Goal: Navigation & Orientation: Find specific page/section

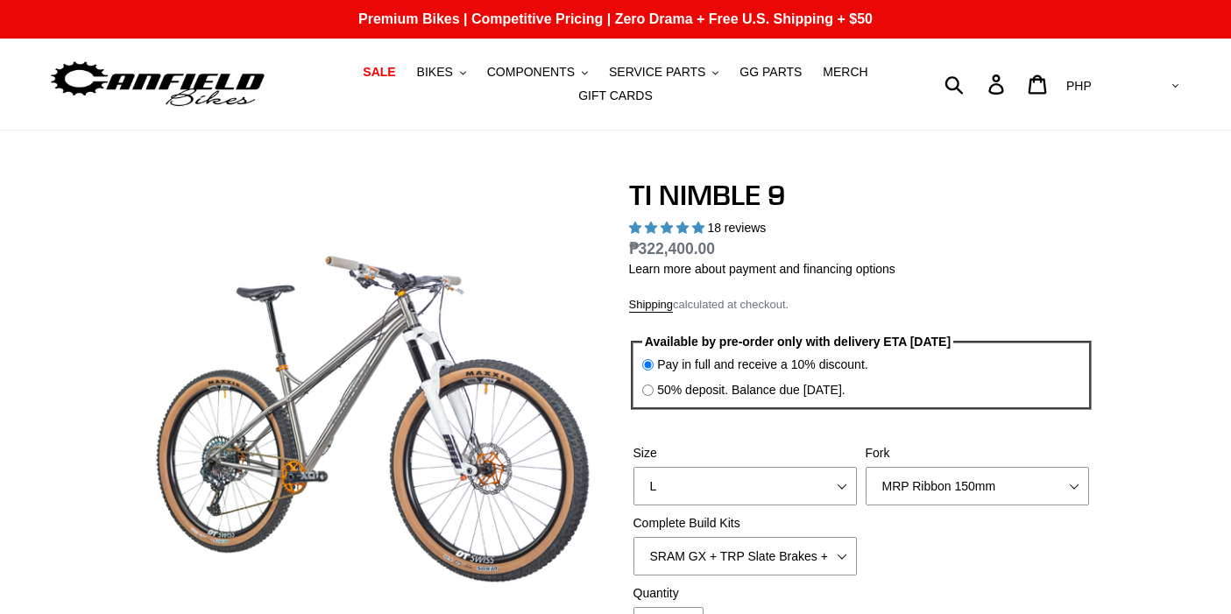
select select "highest-rating"
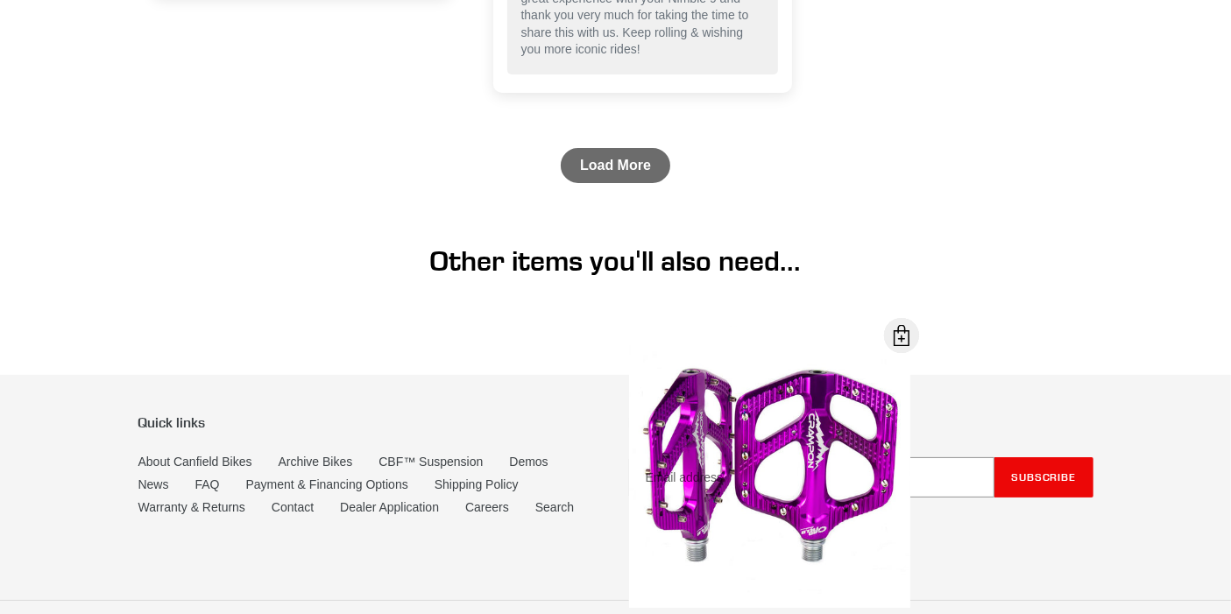
scroll to position [6934, 0]
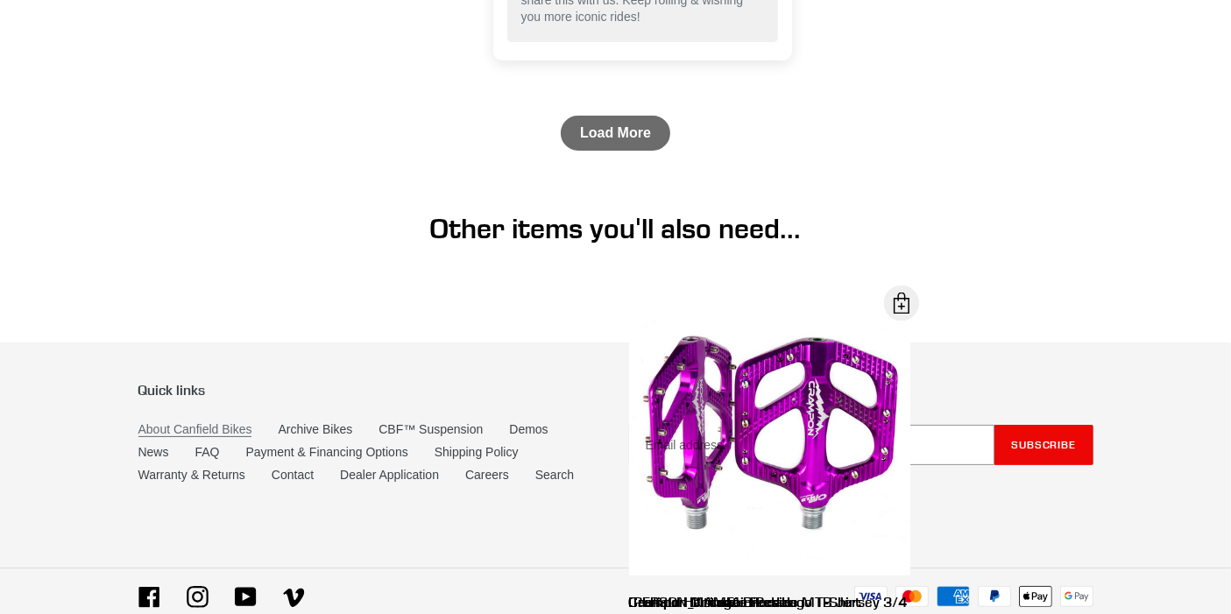
click at [197, 422] on link "About Canfield Bikes" at bounding box center [195, 429] width 114 height 15
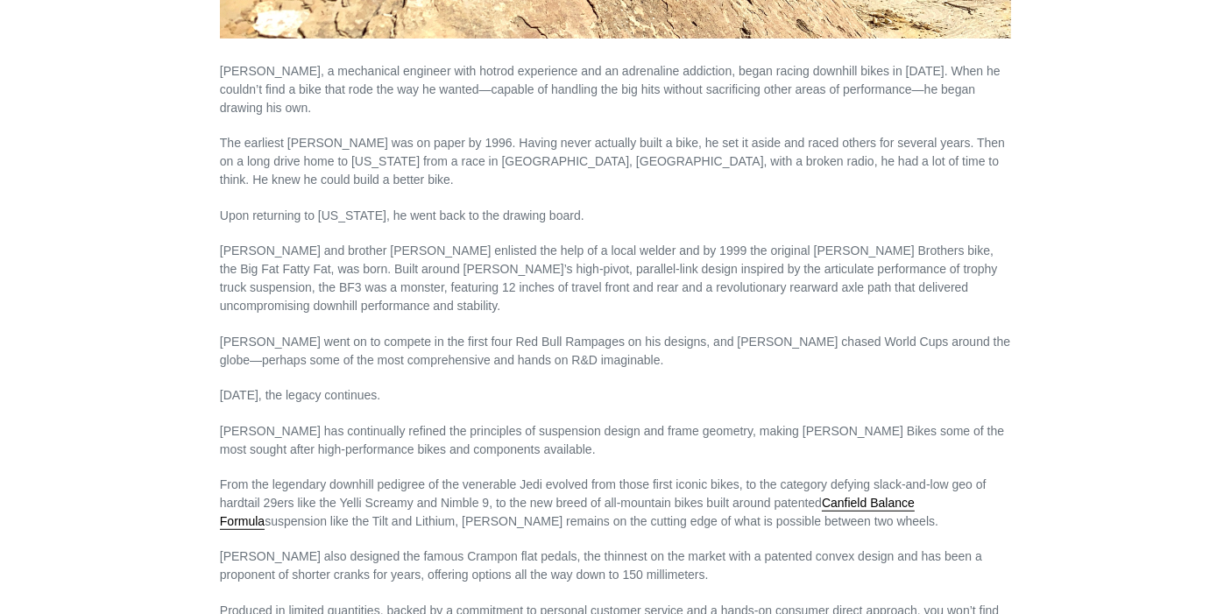
scroll to position [1255, 0]
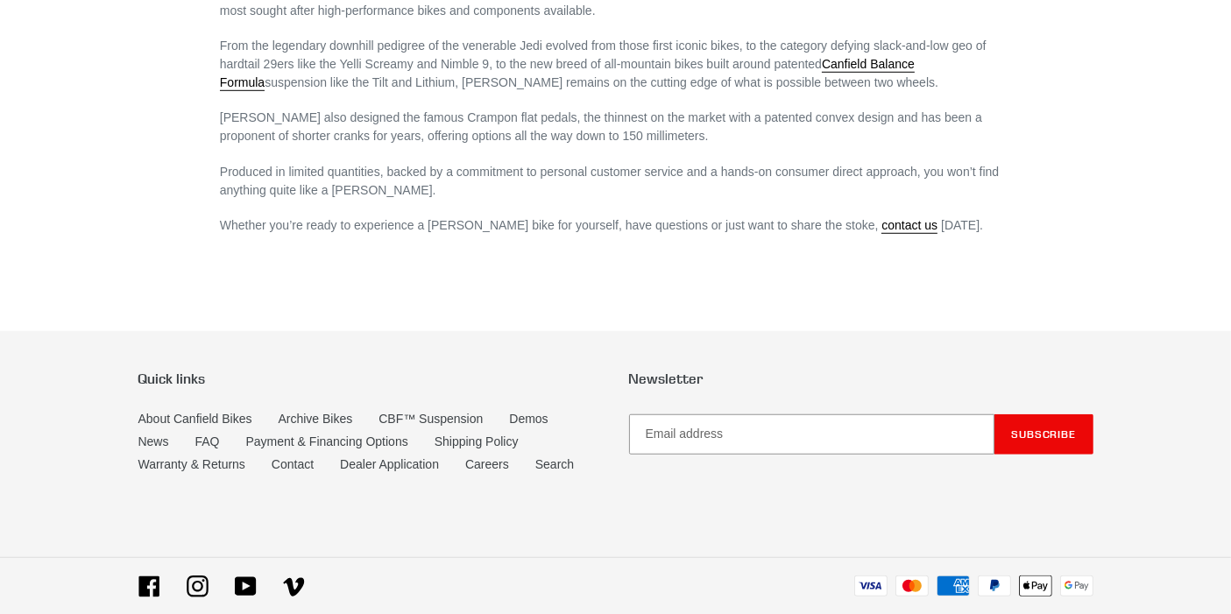
click at [300, 433] on li "Payment & Financing Options" at bounding box center [340, 444] width 188 height 23
click at [297, 457] on link "Contact" at bounding box center [293, 464] width 42 height 15
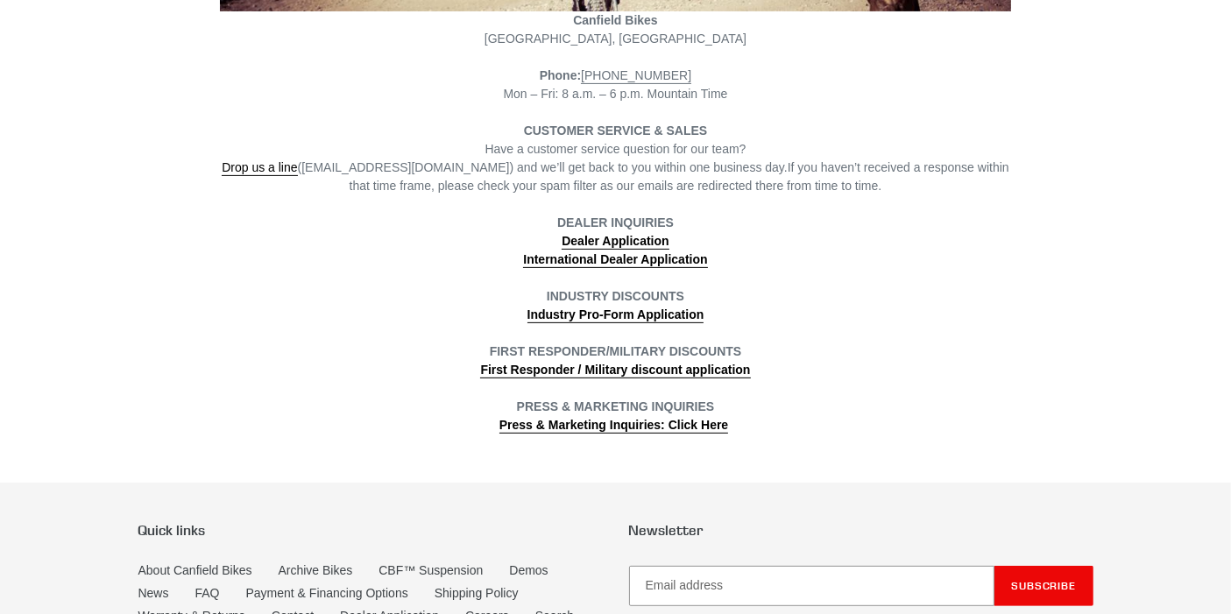
scroll to position [583, 0]
